Goal: Task Accomplishment & Management: Complete application form

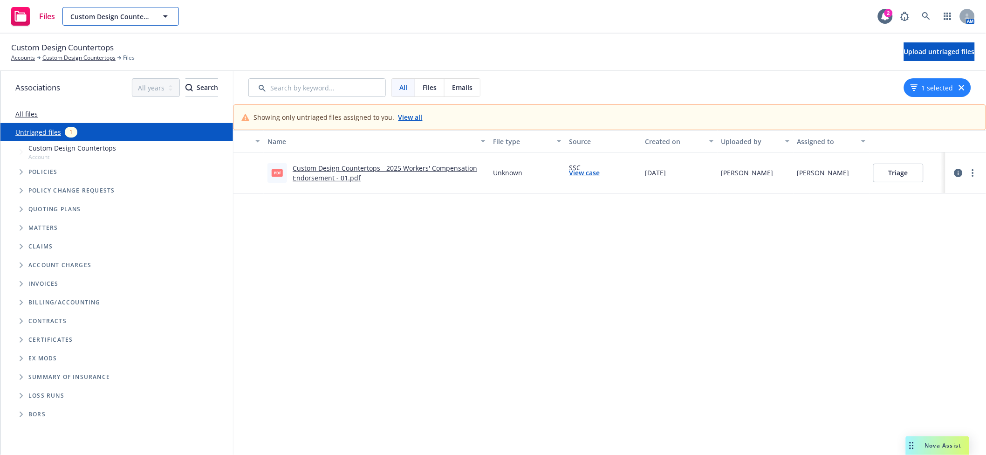
click at [151, 12] on span "Custom Design Countertops" at bounding box center [110, 17] width 81 height 10
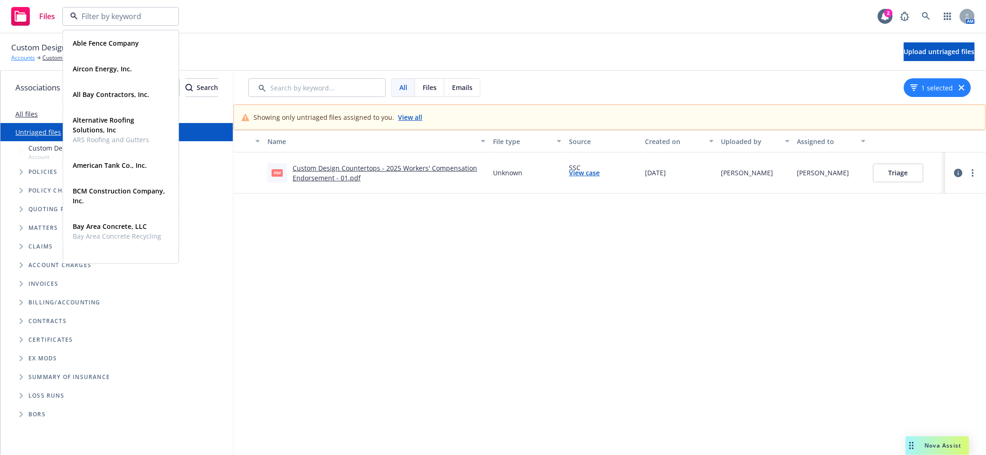
click at [27, 59] on link "Accounts" at bounding box center [23, 58] width 24 height 8
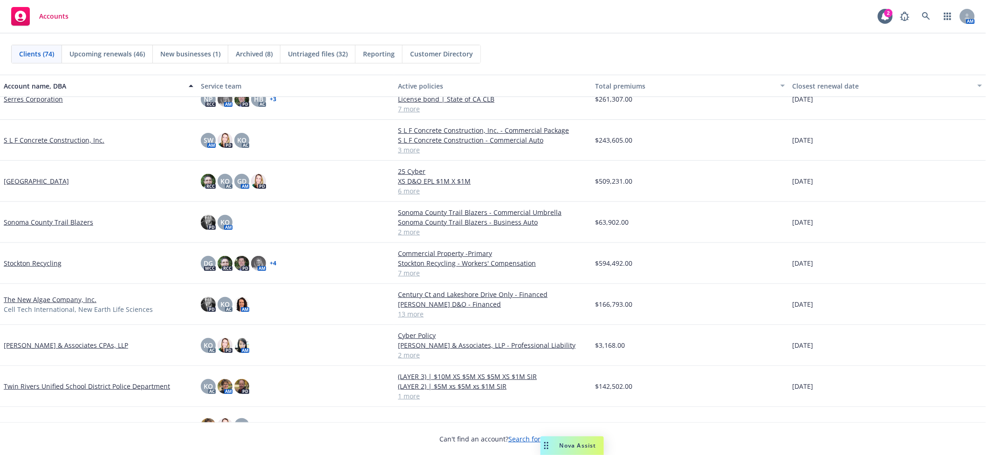
scroll to position [2269, 0]
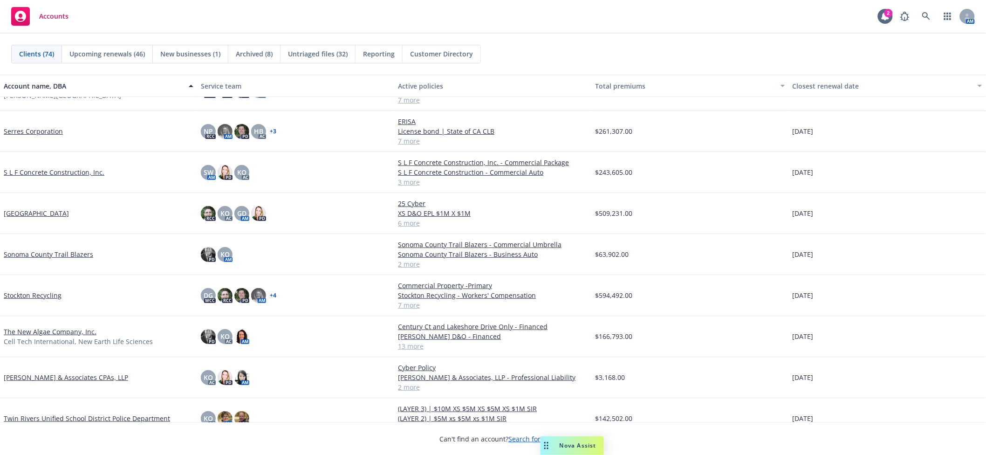
click at [22, 255] on link "Sonoma County Trail Blazers" at bounding box center [49, 254] width 90 height 10
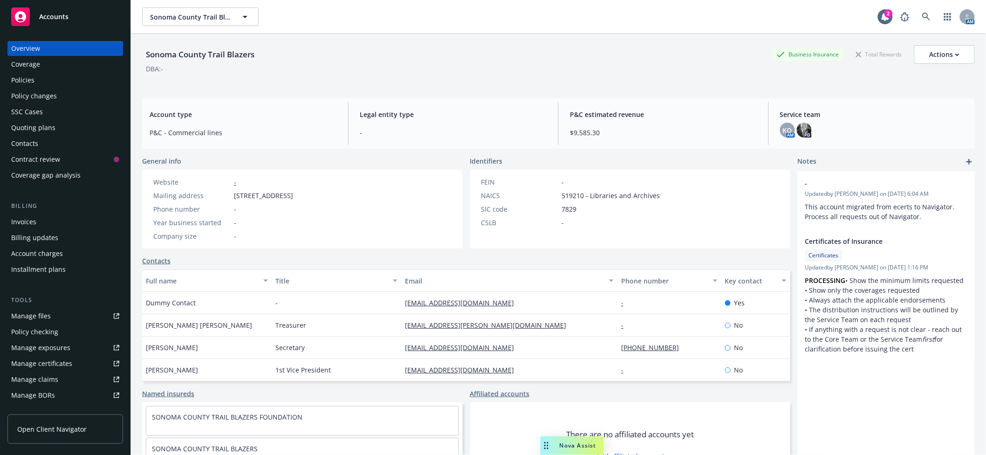
click at [41, 119] on div "Overview Coverage Policies Policy changes SSC Cases Quoting plans Contacts Cont…" at bounding box center [65, 112] width 116 height 142
click at [43, 126] on div "Quoting plans" at bounding box center [33, 127] width 44 height 15
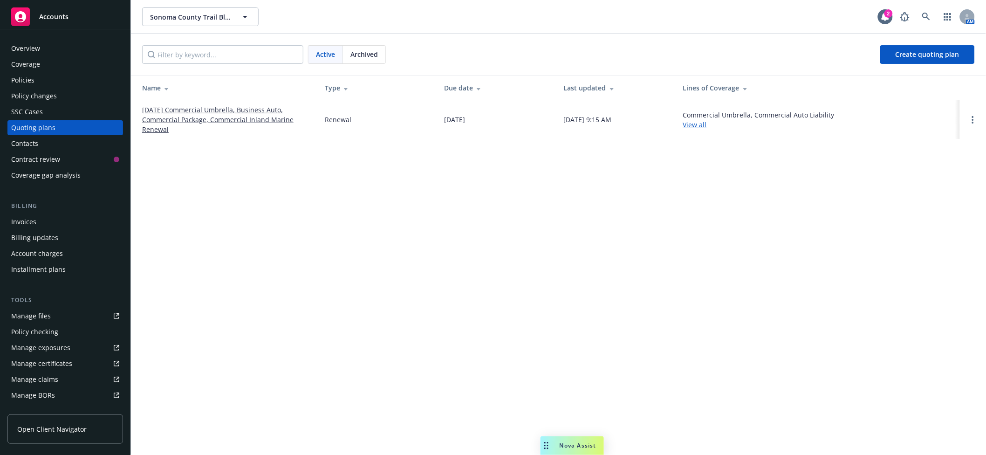
click at [224, 112] on link "[DATE] Commercial Umbrella, Business Auto, Commercial Package, Commercial Inlan…" at bounding box center [226, 119] width 168 height 29
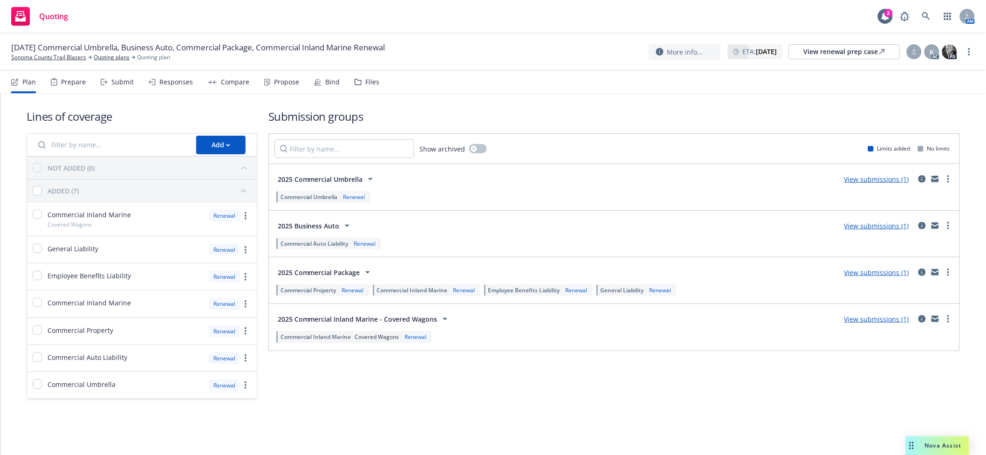
click at [355, 90] on div "Files" at bounding box center [367, 82] width 25 height 22
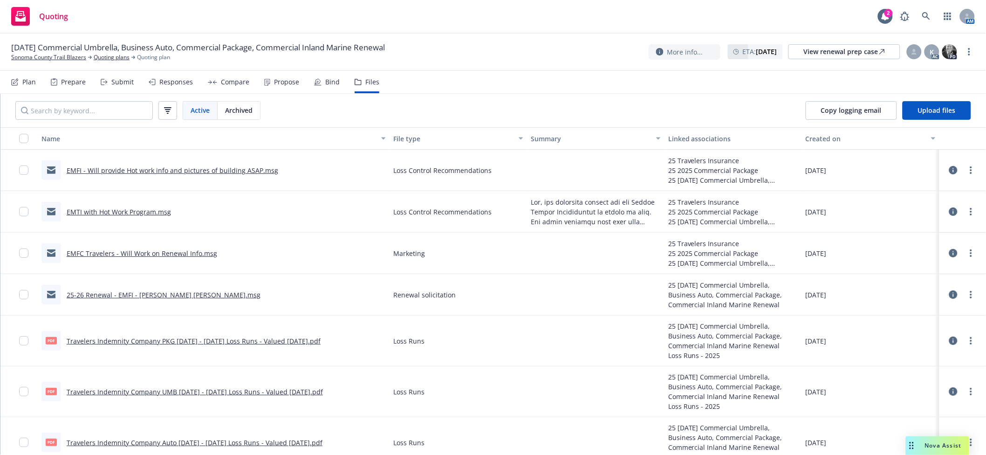
click at [137, 251] on link "EMFC Travelers - Will Work on Renewal Info.msg" at bounding box center [142, 253] width 151 height 9
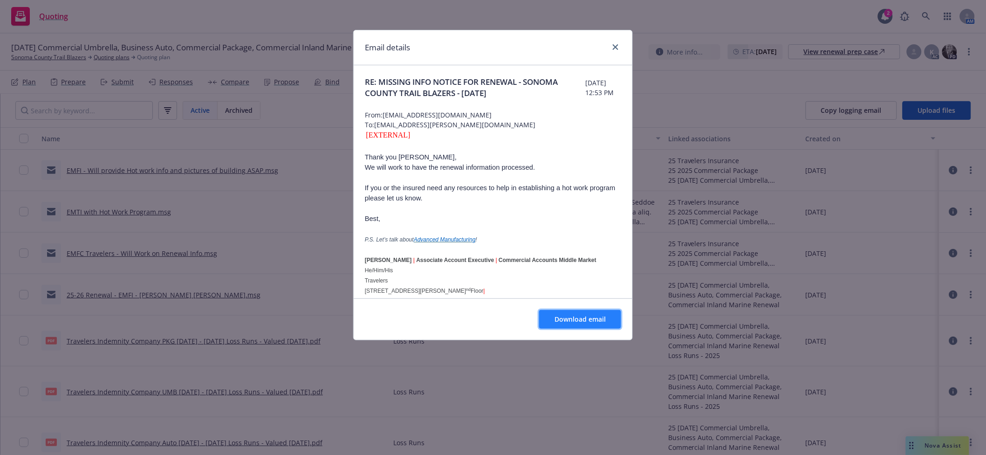
click at [584, 321] on span "Download email" at bounding box center [580, 319] width 51 height 9
drag, startPoint x: 619, startPoint y: 48, endPoint x: 355, endPoint y: 99, distance: 268.9
click at [619, 48] on link "close" at bounding box center [615, 46] width 11 height 11
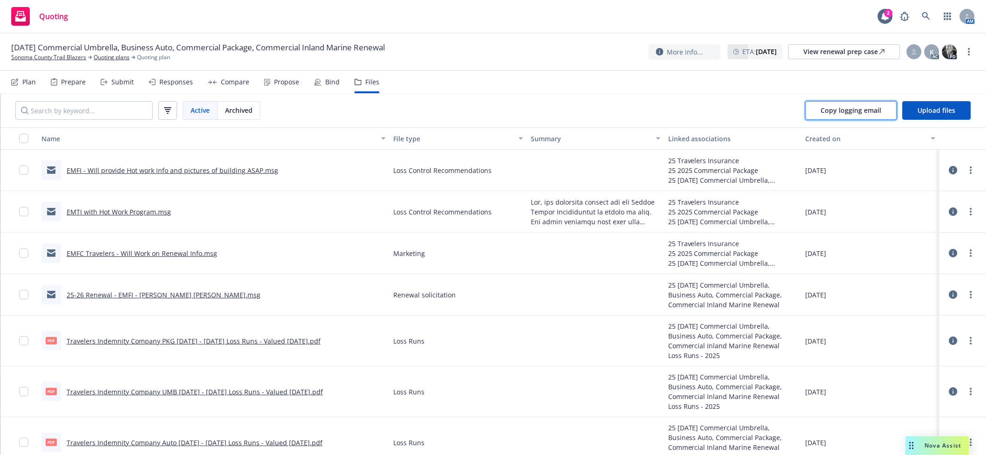
click at [838, 114] on span "Copy logging email" at bounding box center [851, 110] width 61 height 9
click at [109, 80] on div "Submit" at bounding box center [117, 82] width 33 height 22
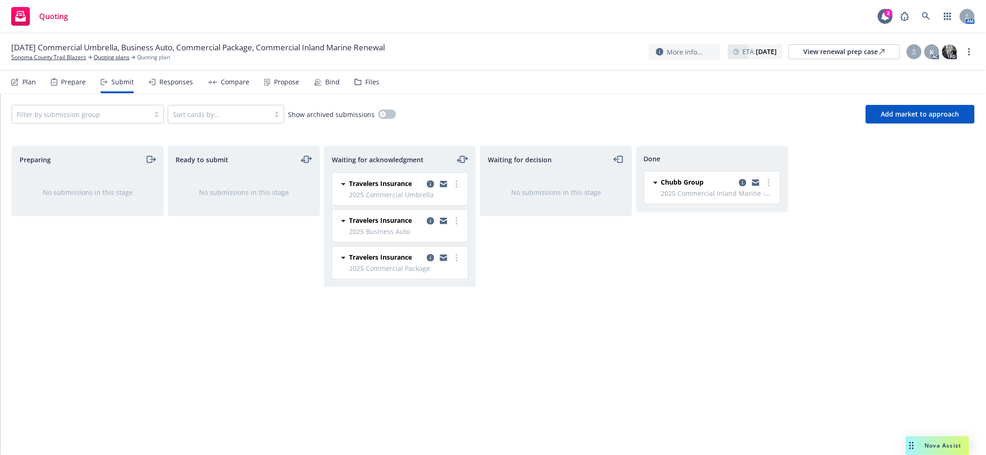
click at [445, 255] on icon "copy logging email" at bounding box center [443, 256] width 7 height 3
